Goal: Find specific page/section: Find specific page/section

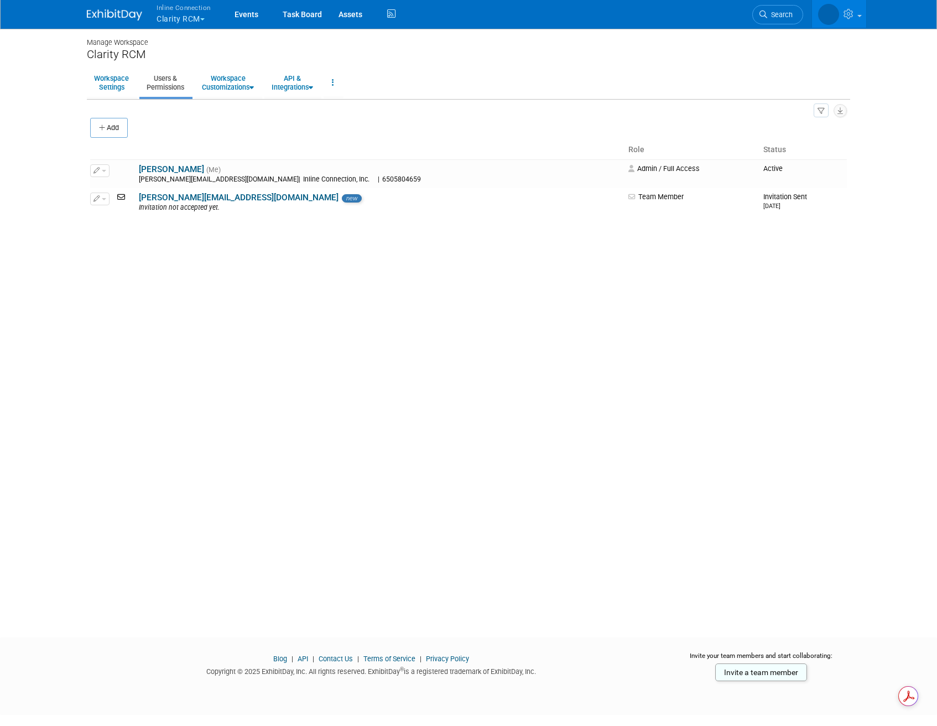
click at [206, 19] on button "Inline Connection Clarity RCM" at bounding box center [189, 14] width 69 height 29
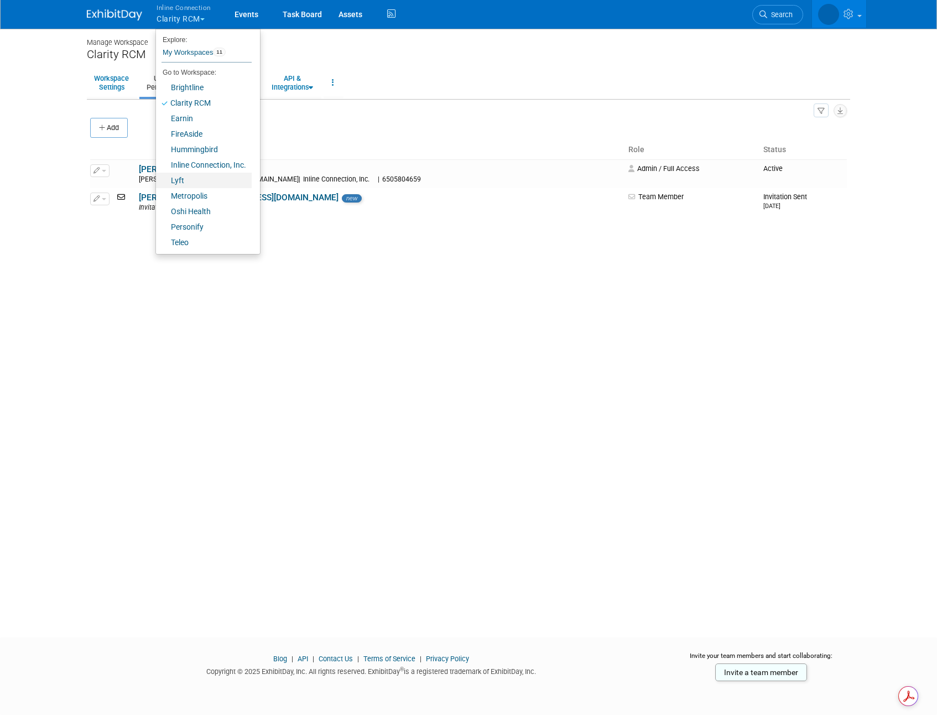
click at [207, 182] on link "Lyft" at bounding box center [204, 180] width 96 height 15
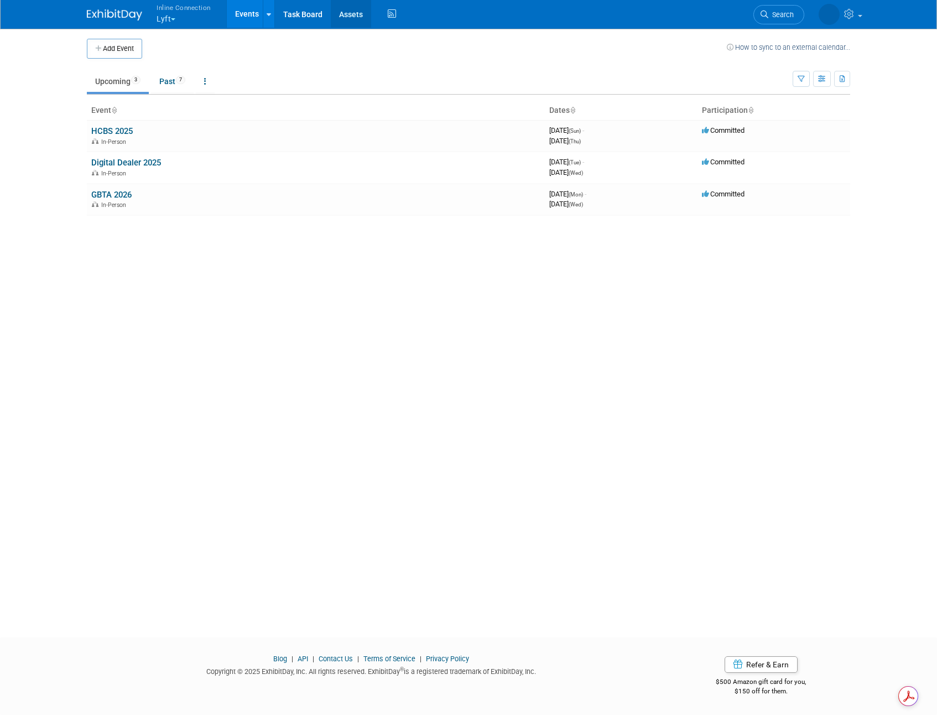
click at [344, 11] on link "Assets" at bounding box center [351, 14] width 40 height 28
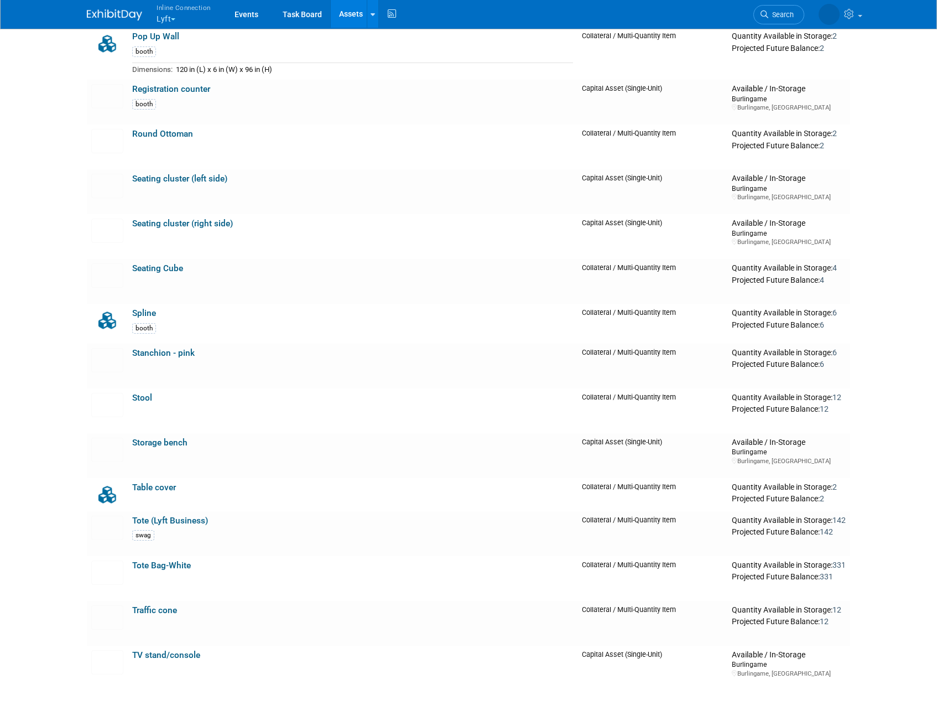
scroll to position [1311, 0]
